Goal: Task Accomplishment & Management: Manage account settings

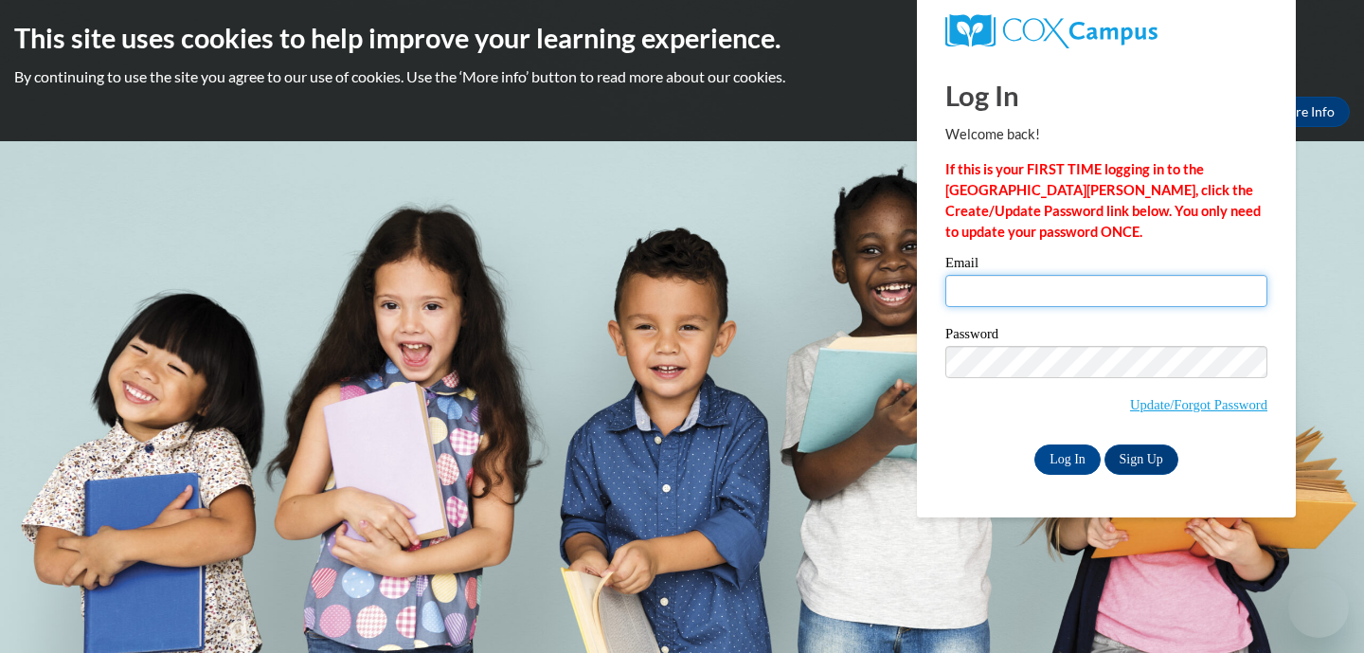
type input "hpoole2017@gmail.com"
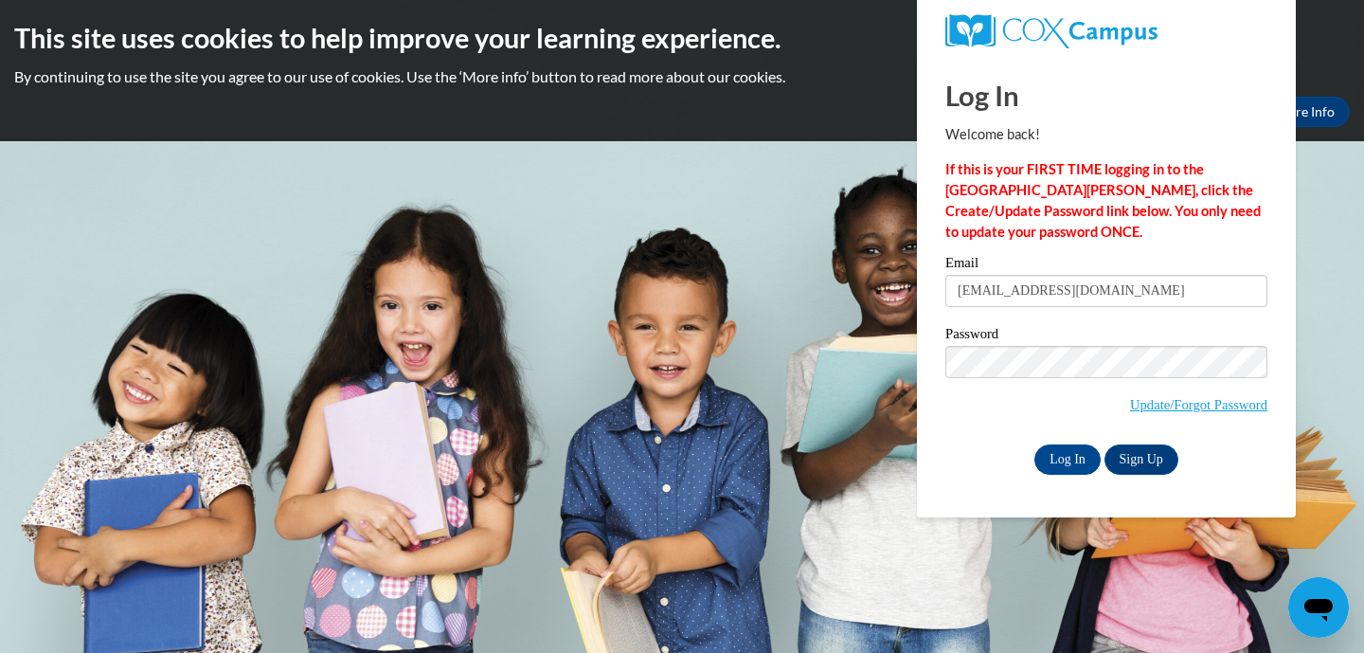
click at [1011, 296] on input "hpoole2017@gmail.com" at bounding box center [1106, 291] width 322 height 32
click at [1065, 458] on input "Log In" at bounding box center [1067, 459] width 66 height 30
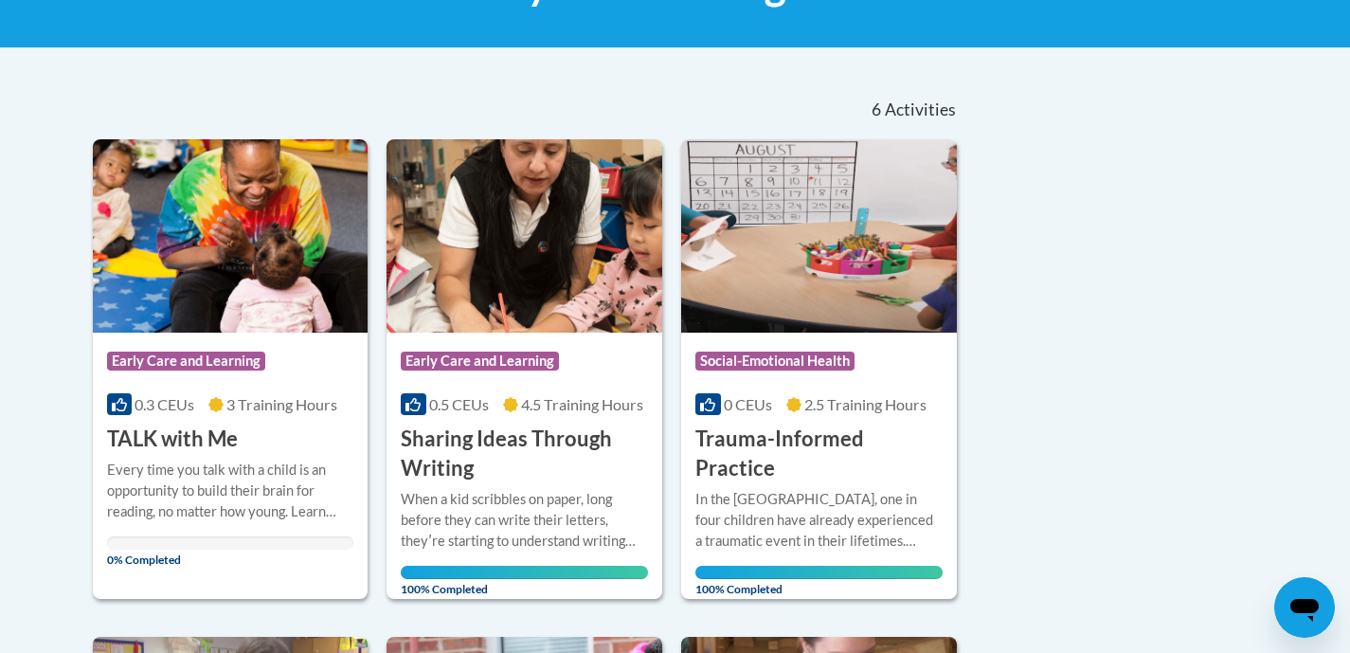
scroll to position [429, 0]
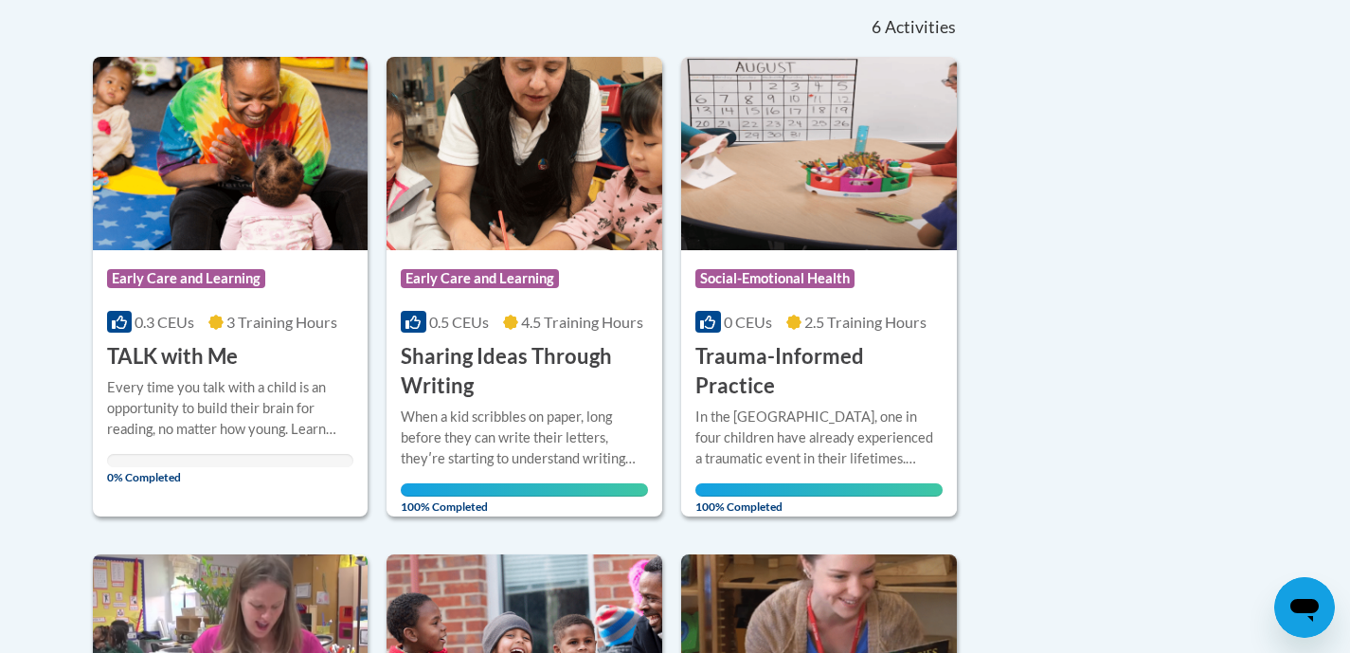
click at [217, 303] on div "Course Category: Early Care and Learning 0.3 CEUs 3 Training Hours COURSE TALK …" at bounding box center [231, 310] width 276 height 121
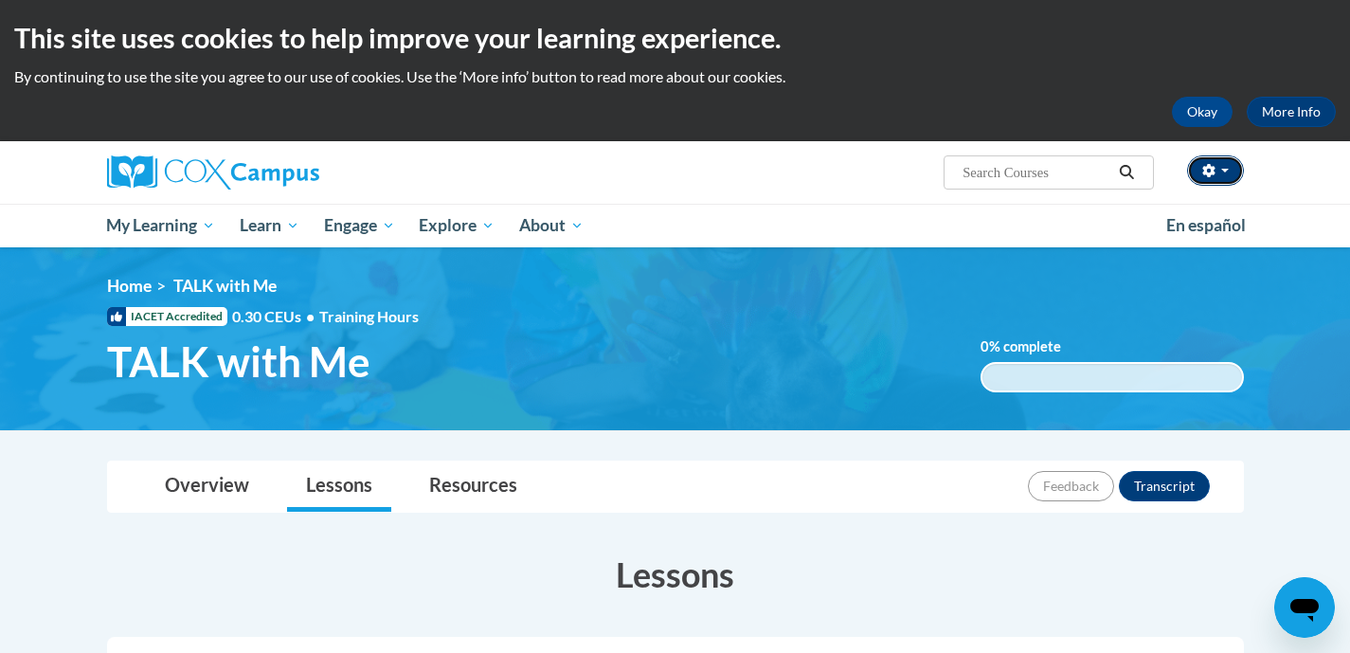
click at [1208, 168] on icon "button" at bounding box center [1208, 170] width 12 height 13
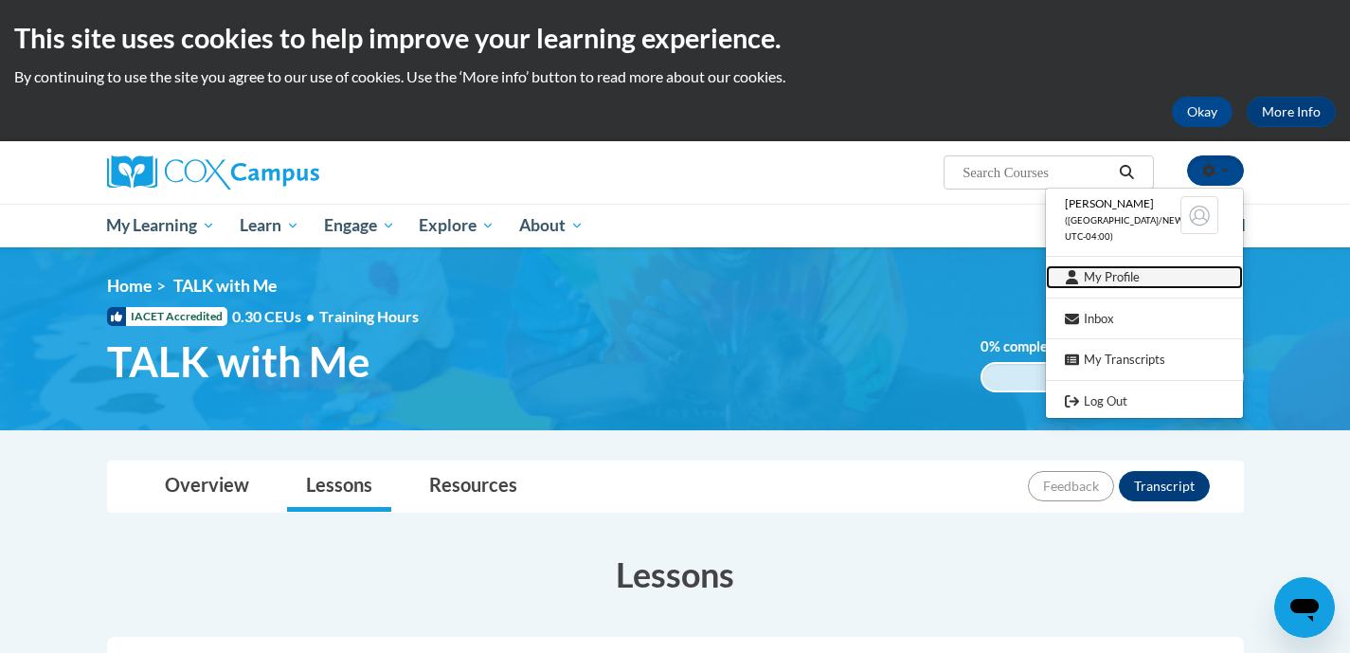
click at [1110, 276] on link "My Profile" at bounding box center [1144, 277] width 197 height 24
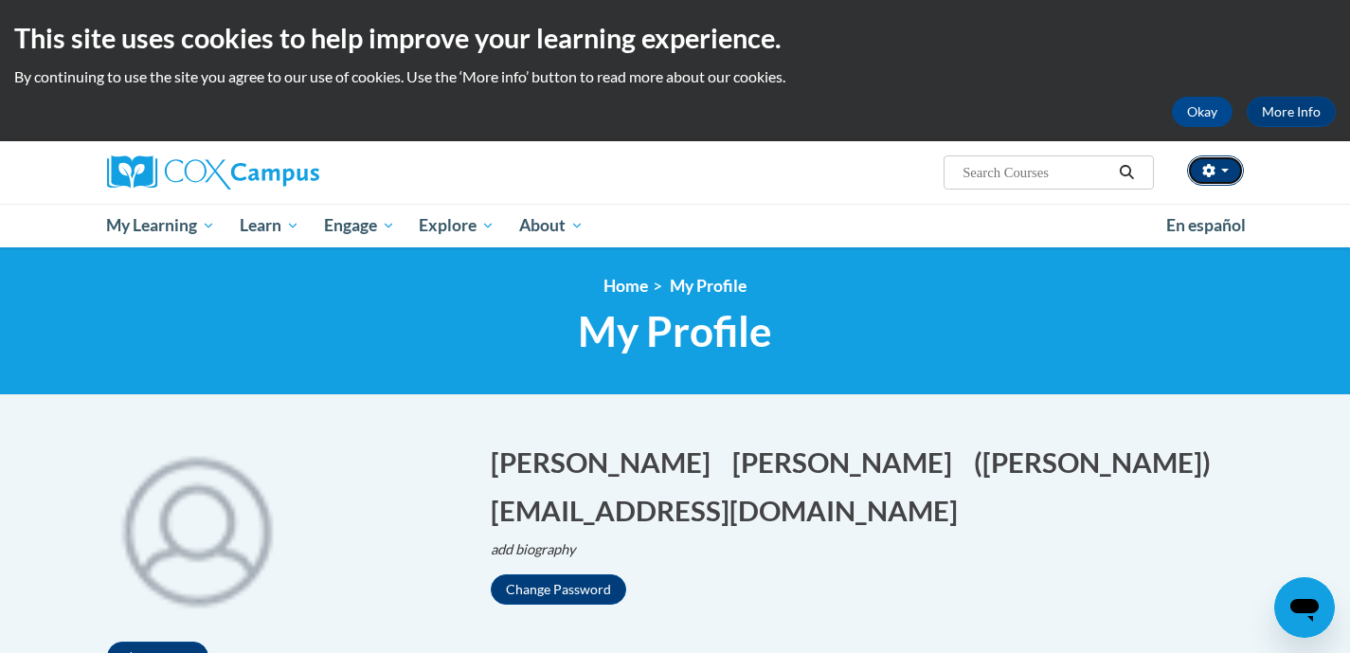
click at [1208, 166] on icon "button" at bounding box center [1208, 170] width 12 height 13
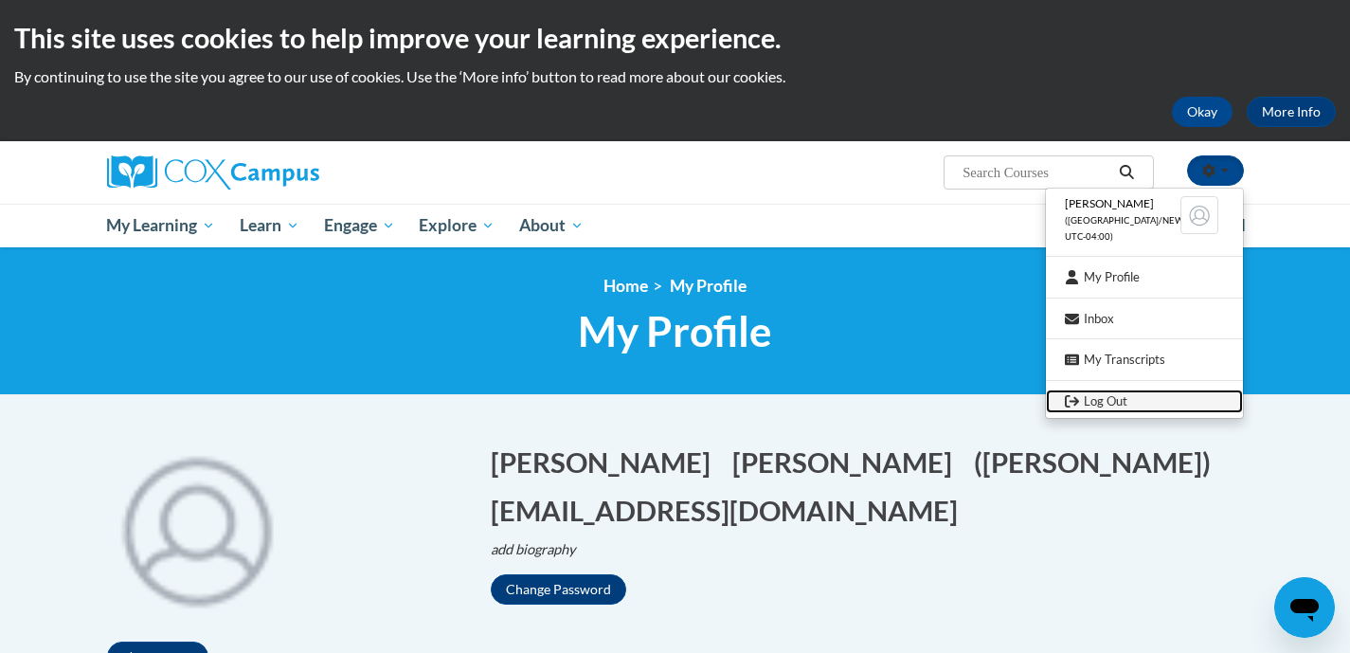
click at [1095, 400] on link "Log Out" at bounding box center [1144, 401] width 197 height 24
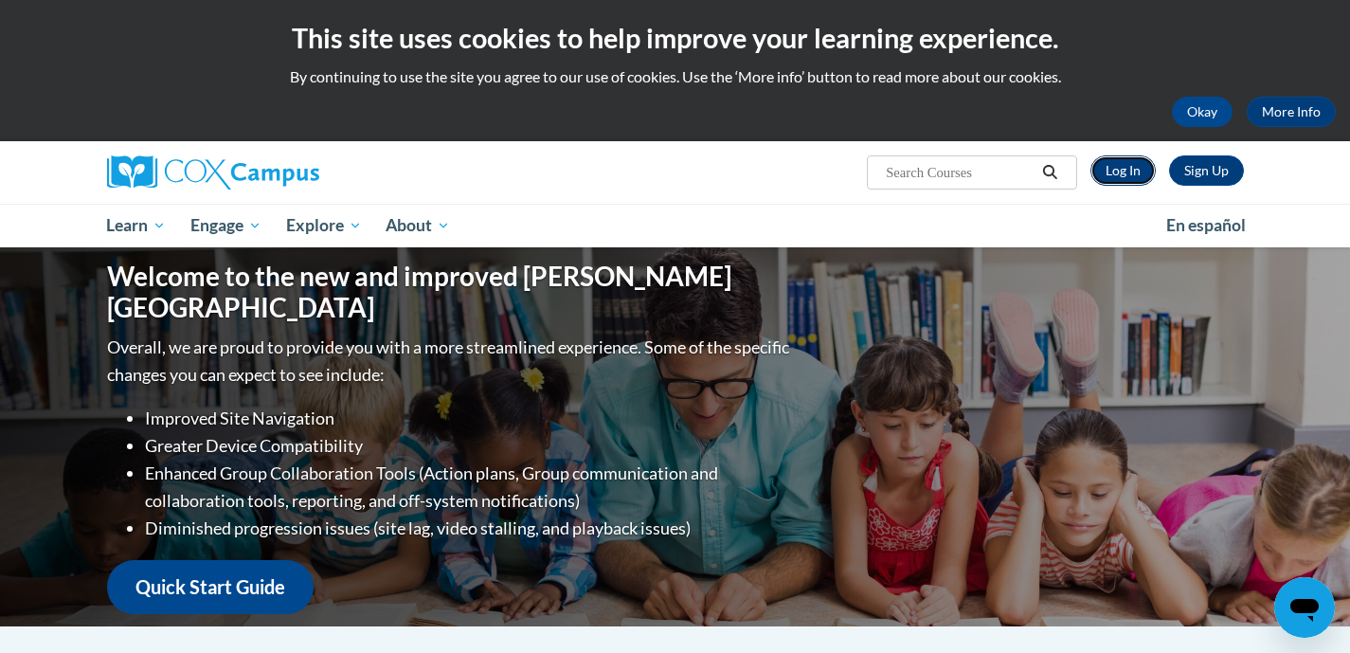
click at [1129, 167] on link "Log In" at bounding box center [1122, 170] width 65 height 30
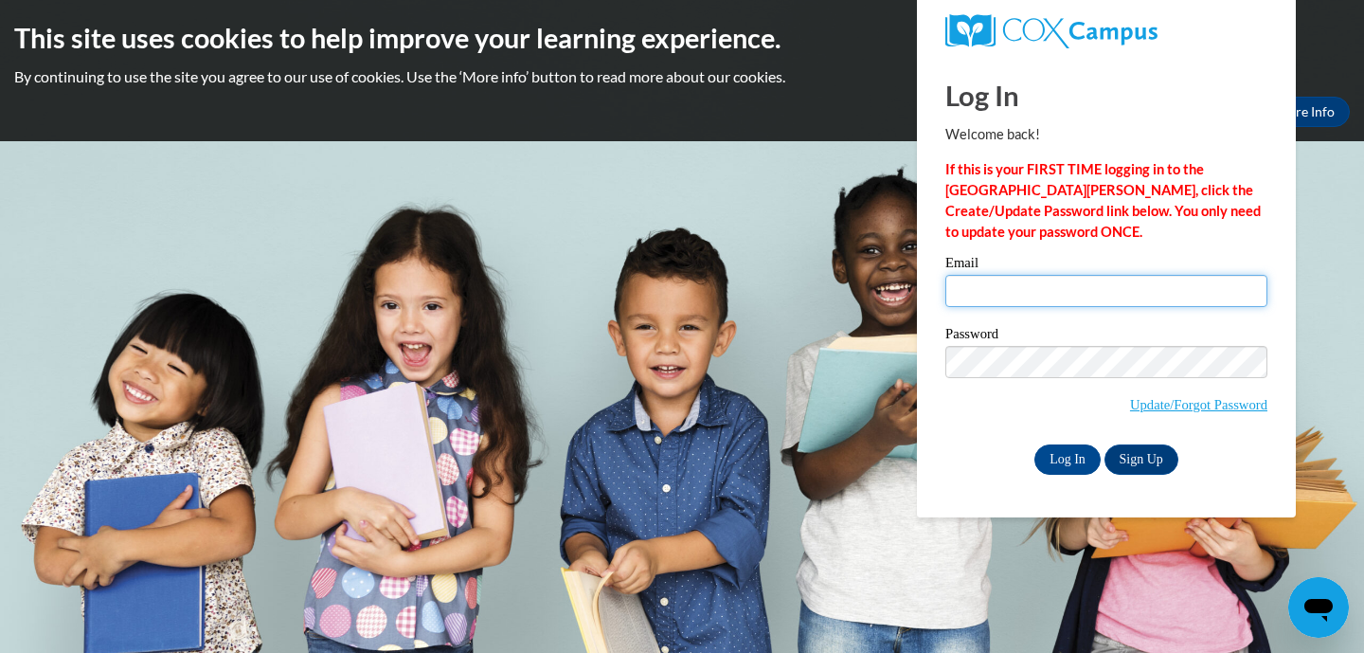
type input "[EMAIL_ADDRESS][DOMAIN_NAME]"
drag, startPoint x: 1017, startPoint y: 380, endPoint x: 971, endPoint y: 403, distance: 51.7
click at [971, 403] on span "Update/Forgot Password" at bounding box center [1106, 385] width 322 height 79
